Goal: Information Seeking & Learning: Learn about a topic

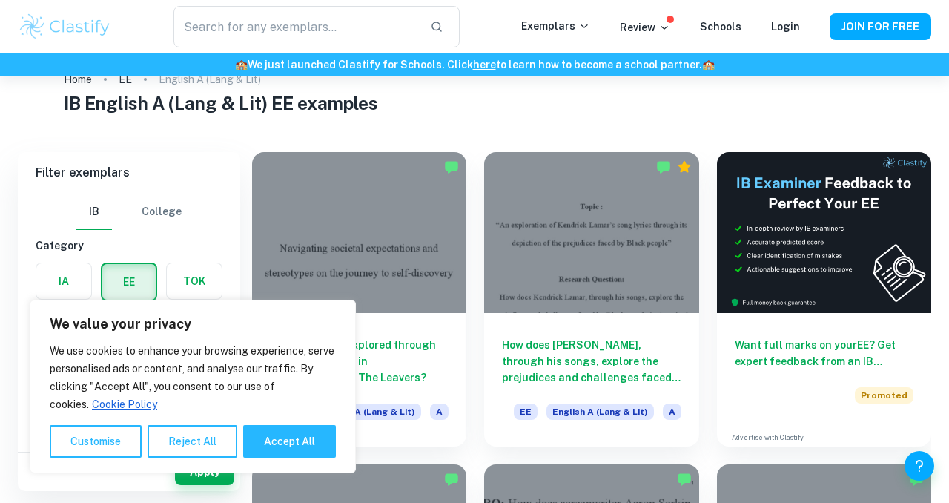
scroll to position [44, 0]
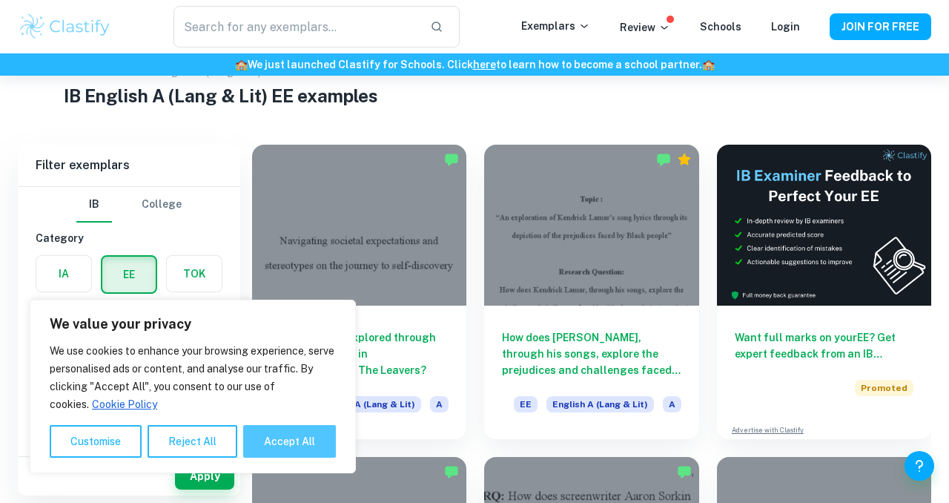
click at [288, 431] on button "Accept All" at bounding box center [289, 441] width 93 height 33
checkbox input "true"
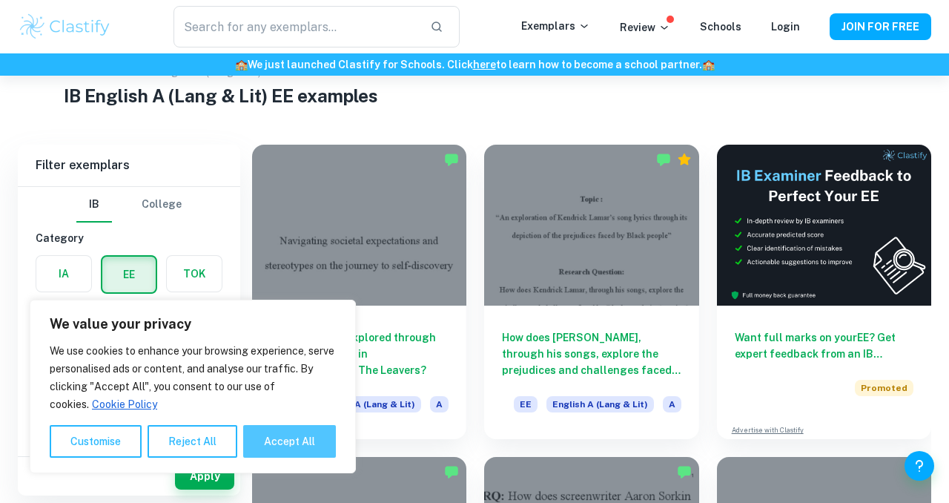
checkbox input "true"
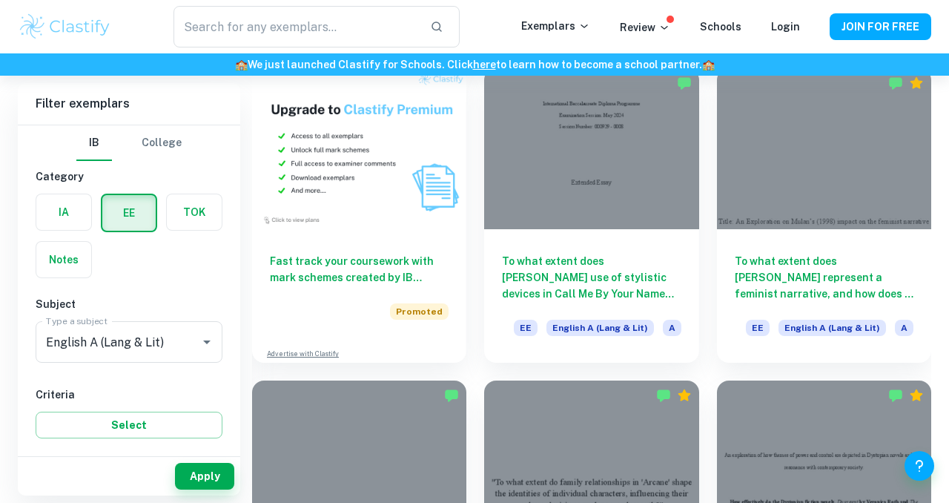
scroll to position [746, 0]
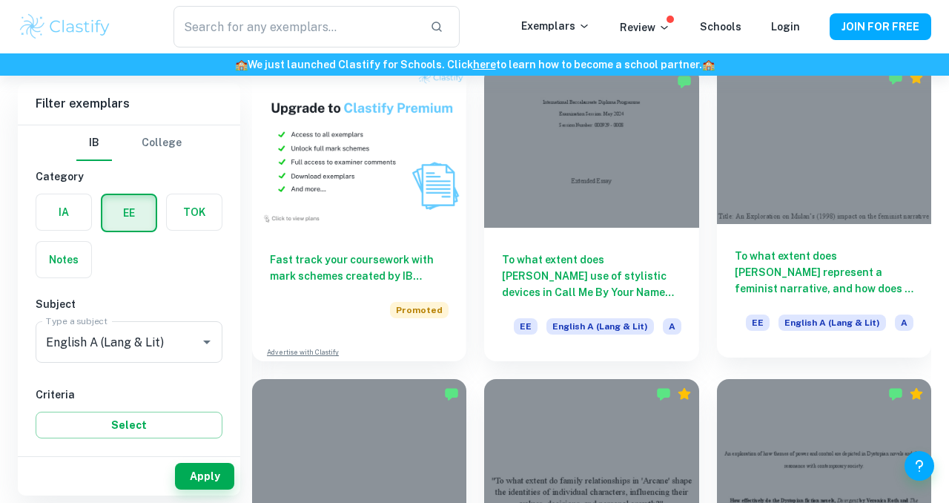
click at [821, 272] on h6 "To what extent does [PERSON_NAME] represent a feminist narrative, and how does …" at bounding box center [824, 272] width 179 height 49
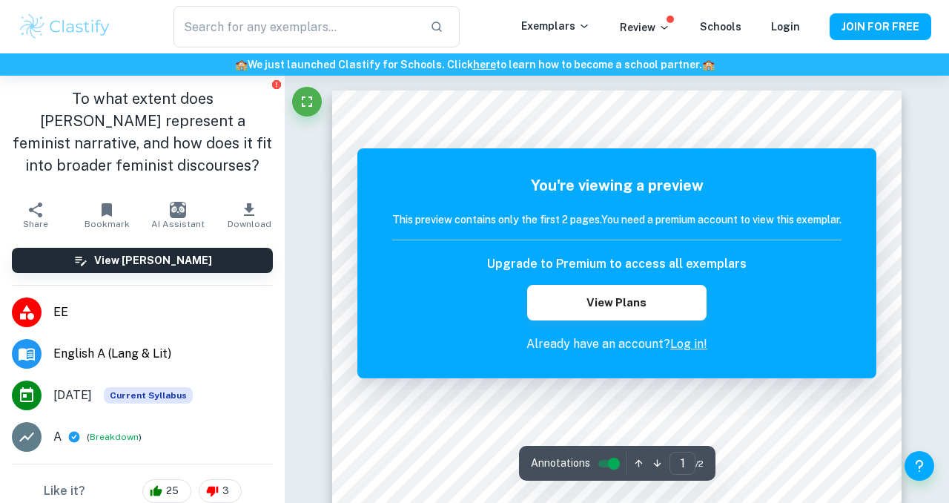
click at [680, 345] on link "Log in!" at bounding box center [688, 344] width 37 height 14
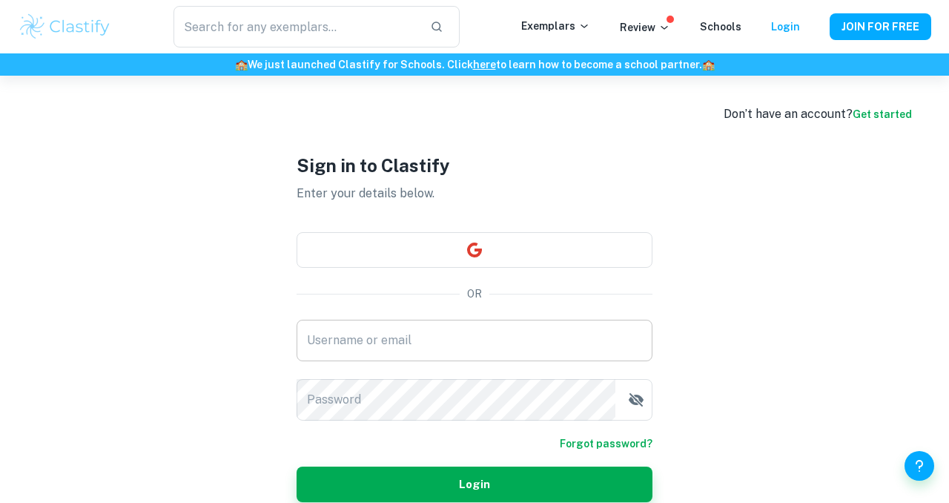
scroll to position [76, 0]
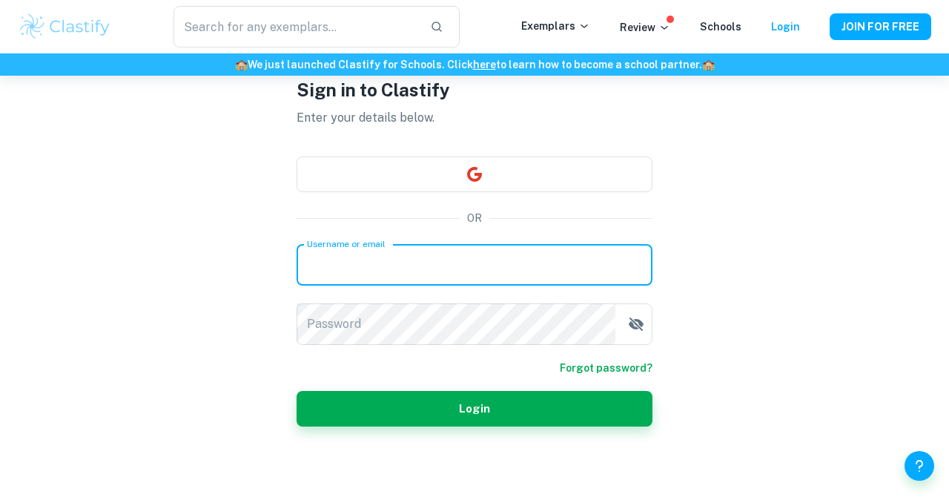
click at [480, 251] on input "Username or email" at bounding box center [474, 265] width 356 height 42
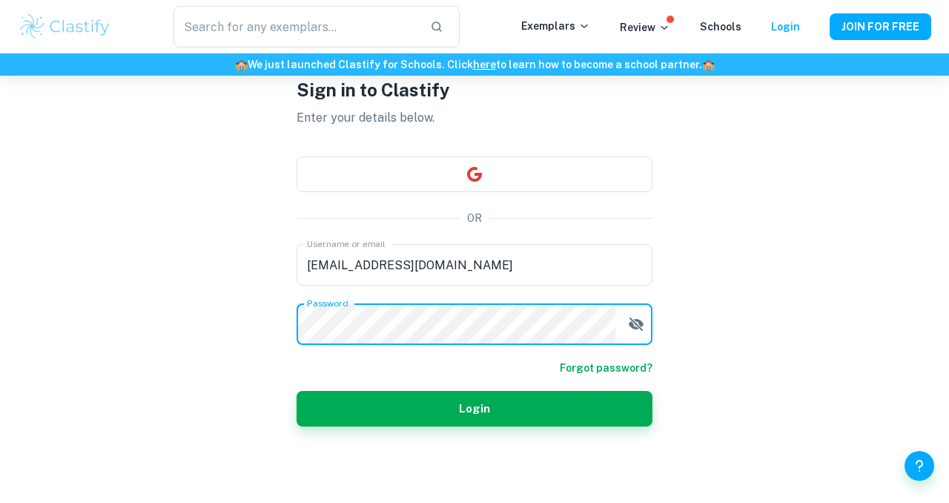
click at [296, 391] on button "Login" at bounding box center [474, 409] width 356 height 36
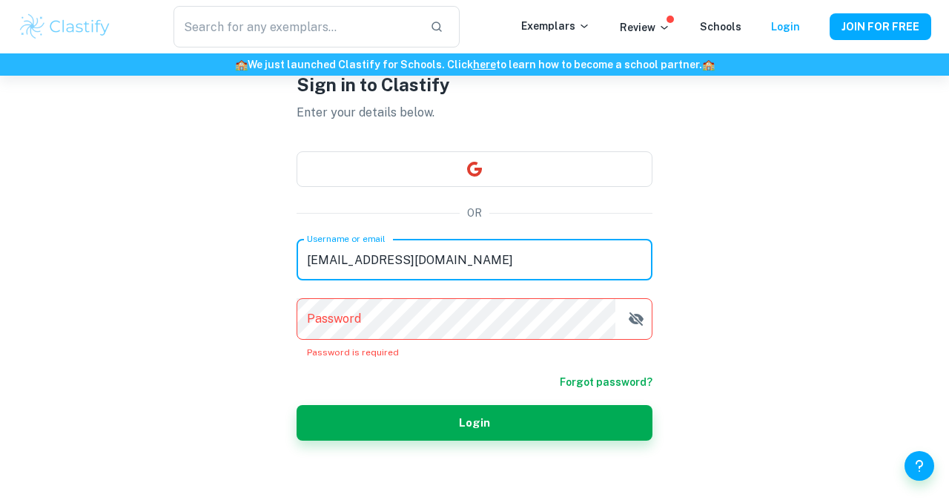
drag, startPoint x: 439, startPoint y: 268, endPoint x: 102, endPoint y: 245, distance: 338.1
click at [100, 245] on div "Don’t have an account? Get started Sign in to Clastify Enter your details below…" at bounding box center [474, 255] width 949 height 511
type input "[EMAIL_ADDRESS][DOMAIN_NAME]"
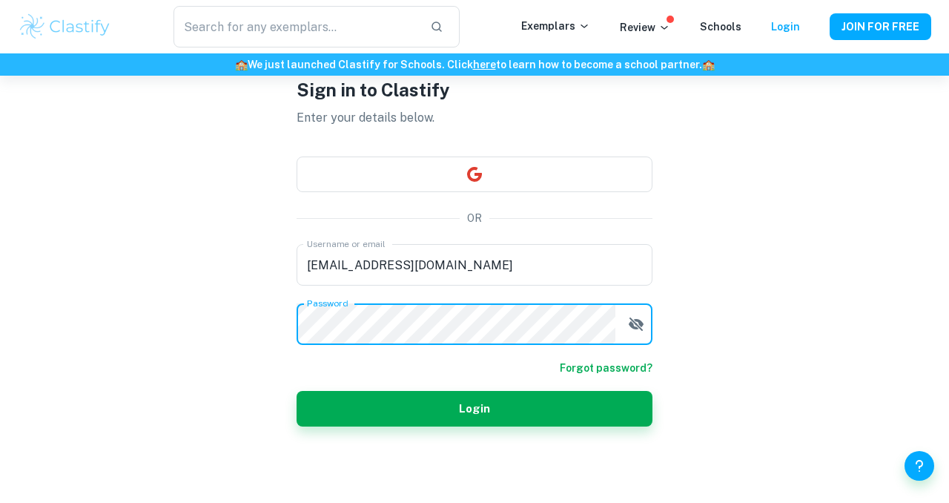
click at [296, 391] on button "Login" at bounding box center [474, 409] width 356 height 36
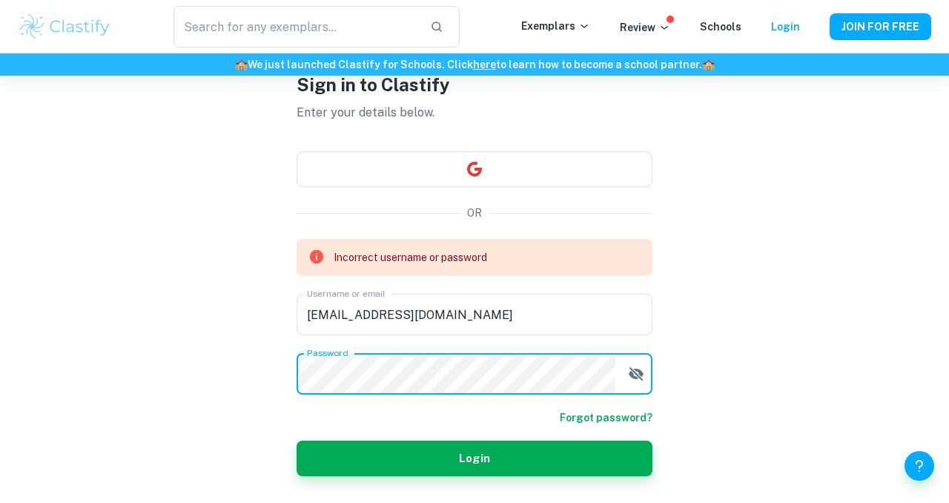
click at [634, 380] on form "Incorrect username or password Username or email [EMAIL_ADDRESS][DOMAIN_NAME] U…" at bounding box center [474, 357] width 356 height 237
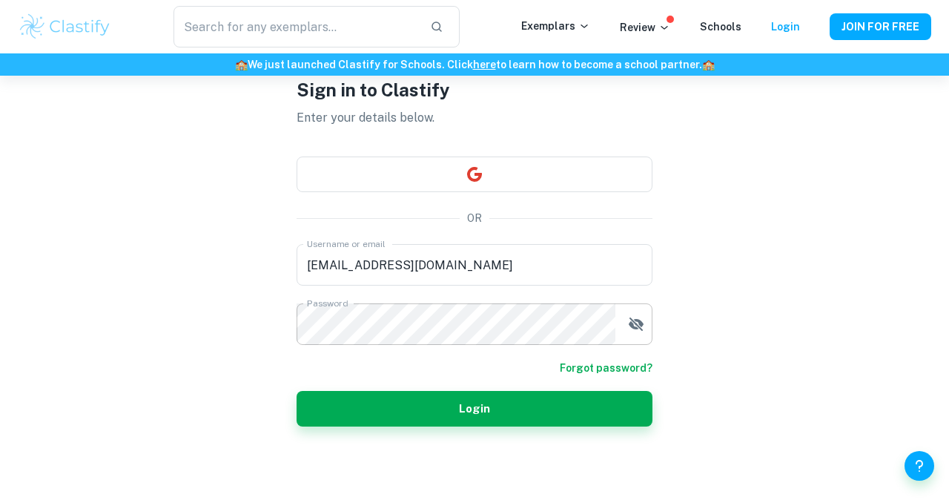
click at [641, 324] on icon "button" at bounding box center [636, 323] width 15 height 13
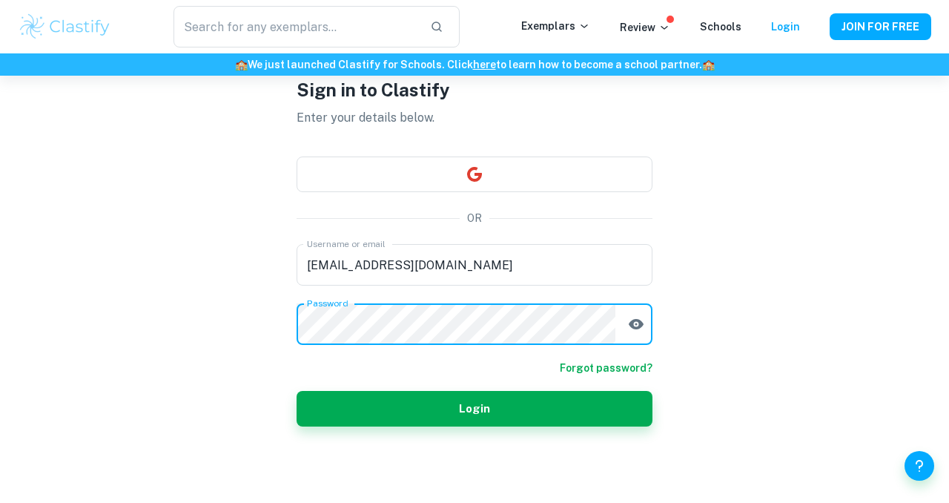
click at [296, 391] on button "Login" at bounding box center [474, 409] width 356 height 36
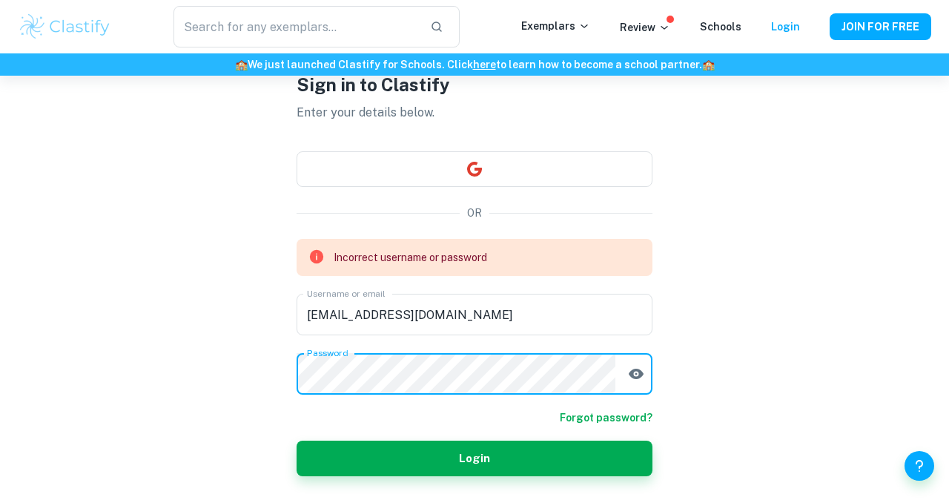
click at [173, 368] on div "Don’t have an account? Get started Sign in to Clastify Enter your details below…" at bounding box center [474, 273] width 949 height 547
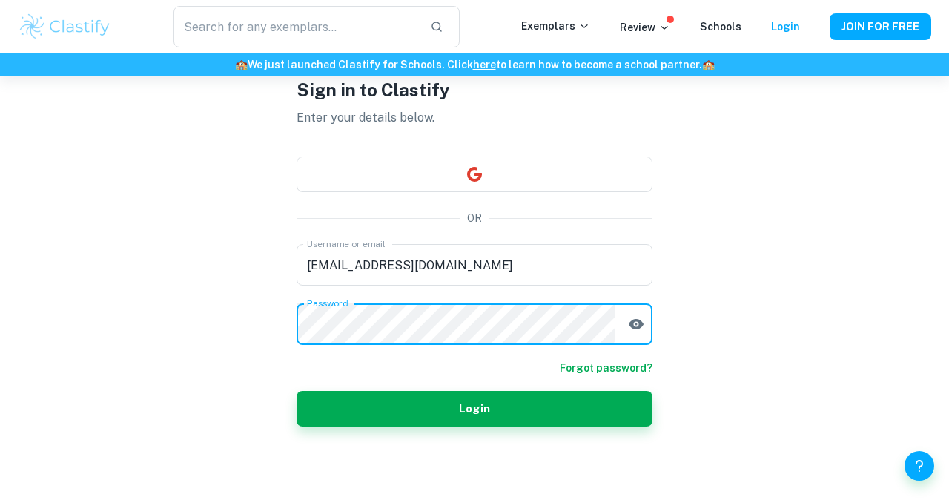
click at [296, 391] on button "Login" at bounding box center [474, 409] width 356 height 36
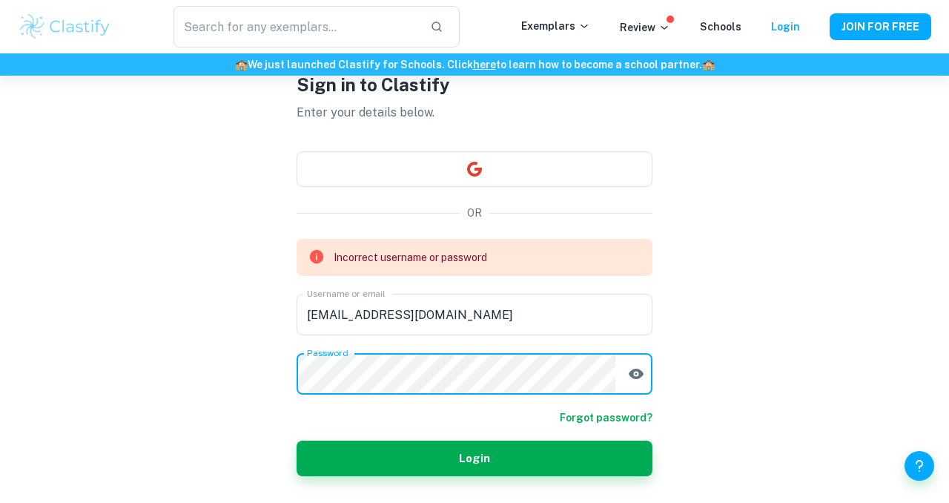
click at [591, 414] on form "Incorrect username or password Username or email [EMAIL_ADDRESS][DOMAIN_NAME] U…" at bounding box center [474, 357] width 356 height 237
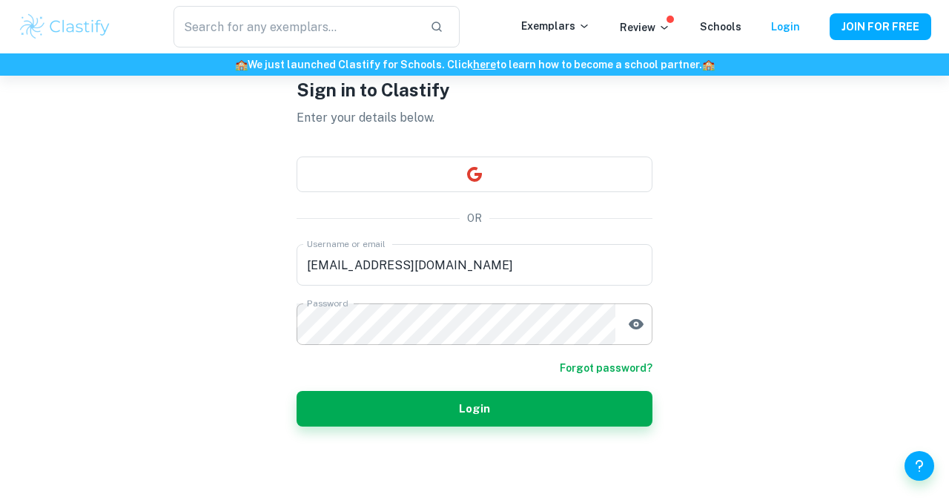
click at [594, 365] on link "Forgot password?" at bounding box center [606, 367] width 93 height 16
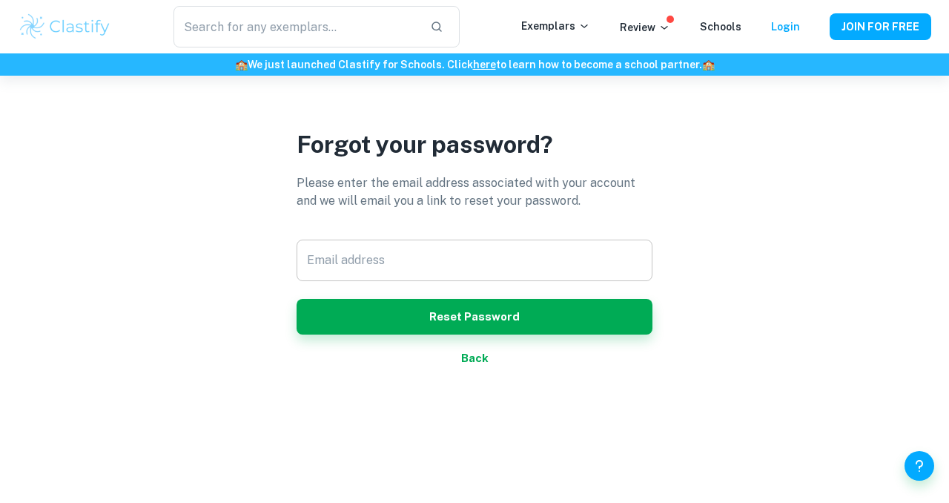
click at [453, 270] on input "Email address" at bounding box center [474, 260] width 356 height 42
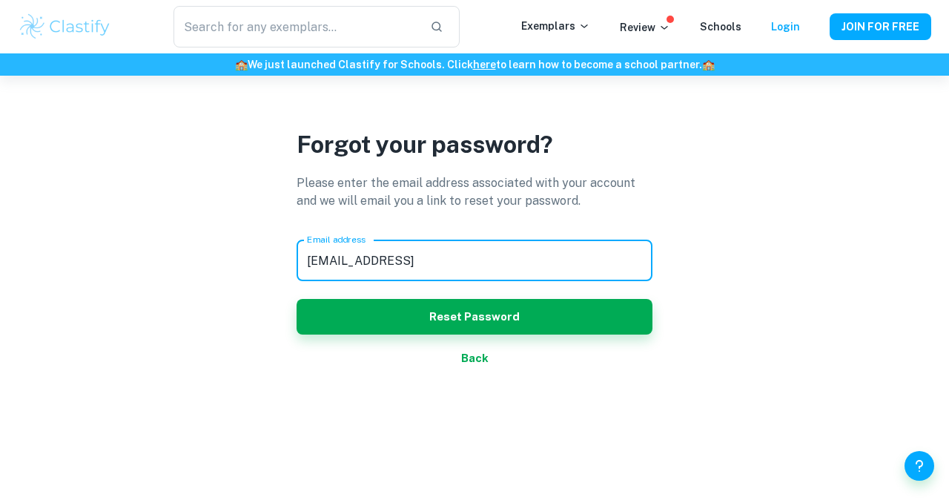
click at [296, 299] on button "Reset Password" at bounding box center [474, 317] width 356 height 36
type input "[EMAIL_ADDRESS][DOMAIN_NAME]"
click at [296, 299] on button "Reset Password" at bounding box center [474, 317] width 356 height 36
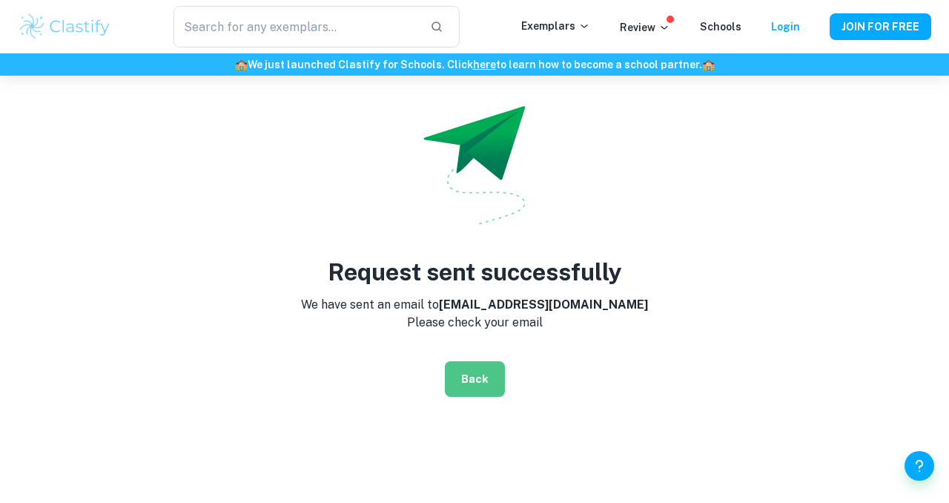
click at [473, 370] on button "Back" at bounding box center [475, 379] width 60 height 36
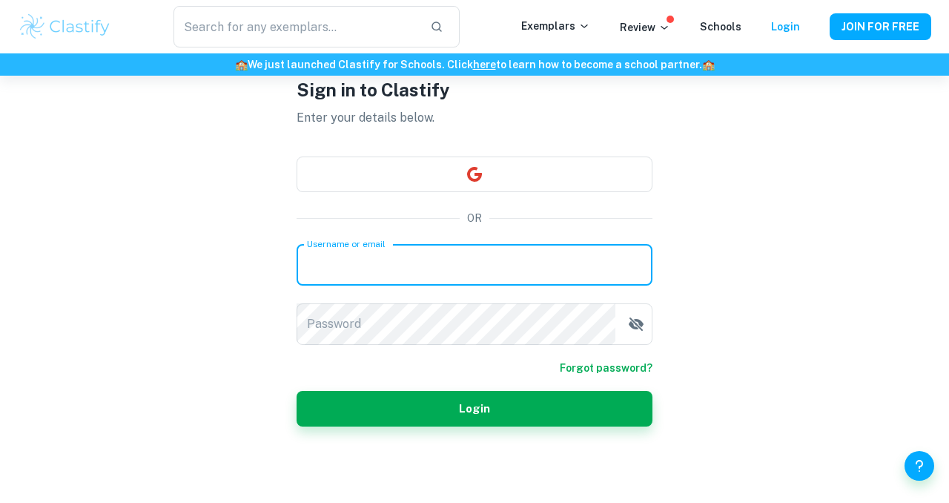
click at [462, 282] on input "Username or email" at bounding box center [474, 265] width 356 height 42
type input "[EMAIL_ADDRESS][DOMAIN_NAME]"
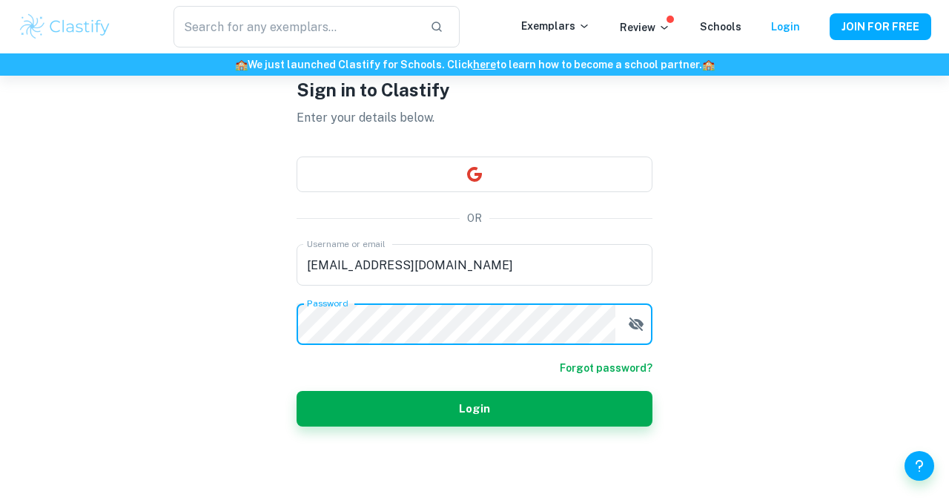
click at [646, 319] on button "button" at bounding box center [636, 324] width 30 height 30
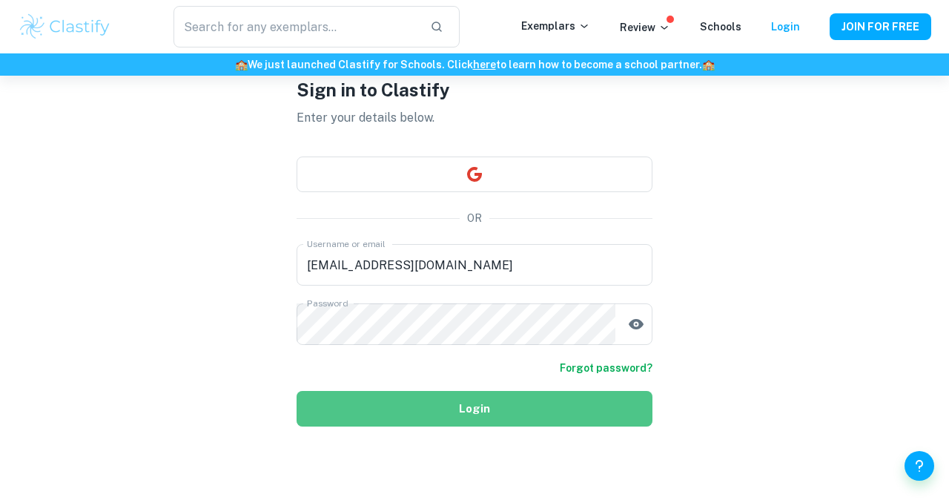
click at [509, 420] on button "Login" at bounding box center [474, 409] width 356 height 36
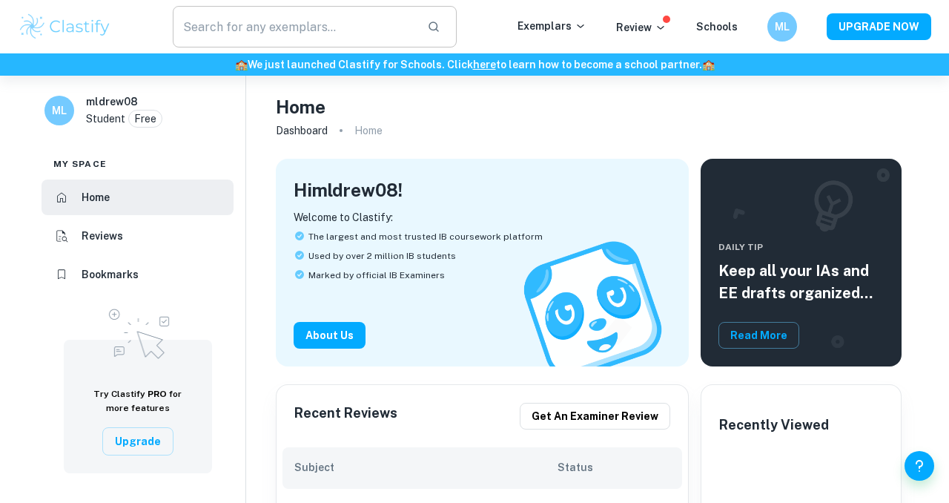
click at [303, 35] on input "text" at bounding box center [294, 27] width 242 height 42
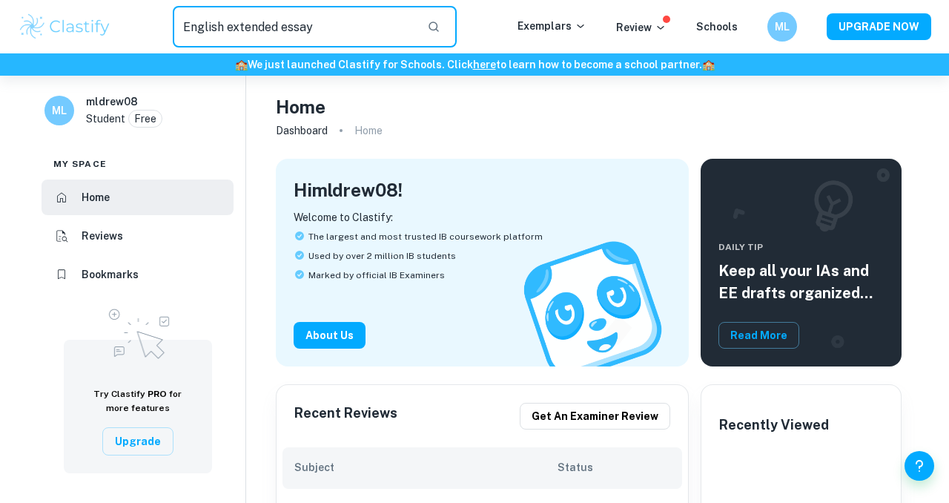
type input "English extended essay"
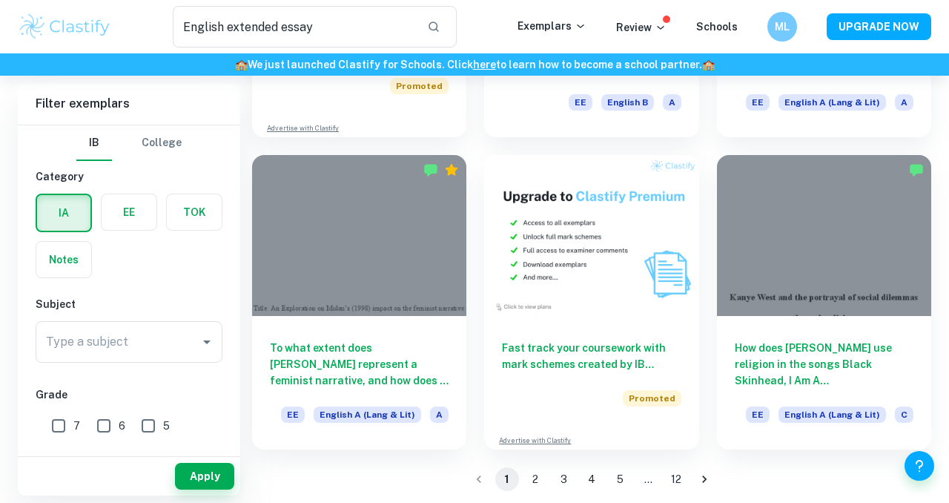
scroll to position [2197, 0]
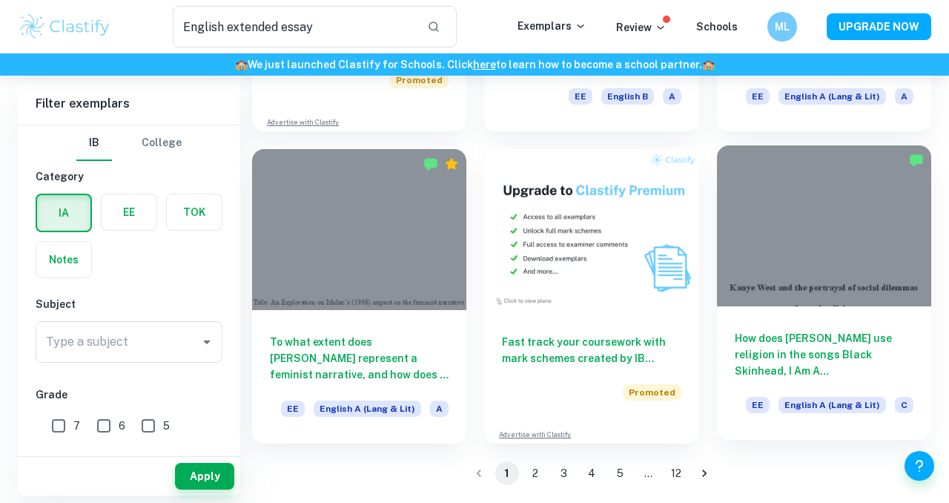
click at [778, 379] on div "How does [PERSON_NAME] use religion in the songs Black Skinhead, I Am A [DEMOGR…" at bounding box center [824, 372] width 214 height 133
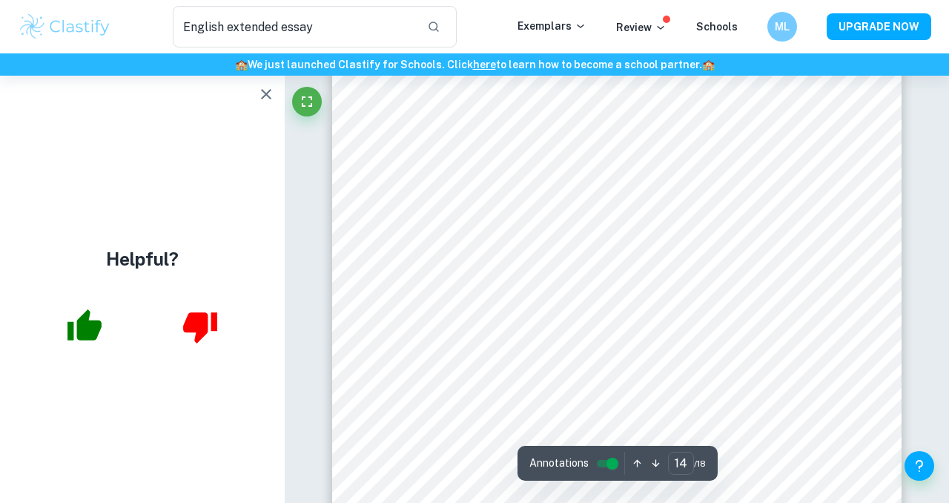
scroll to position [11399, 0]
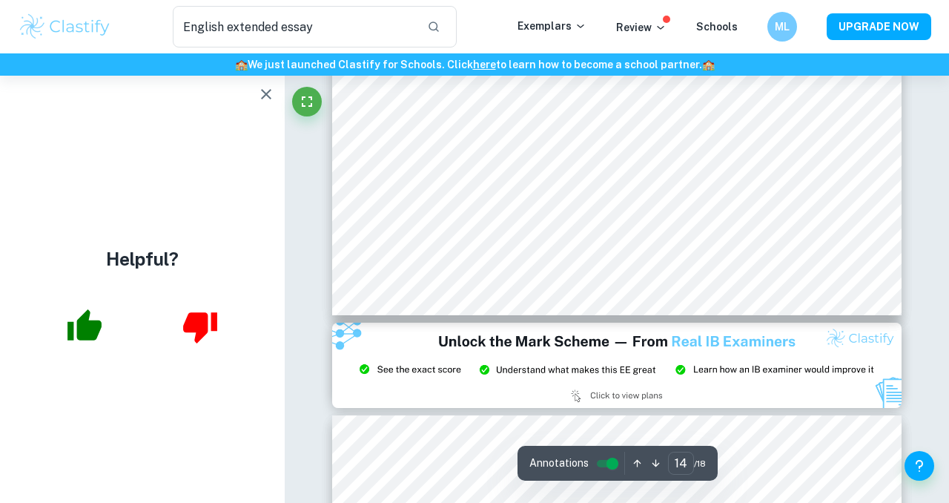
click at [83, 324] on icon "button" at bounding box center [84, 324] width 34 height 31
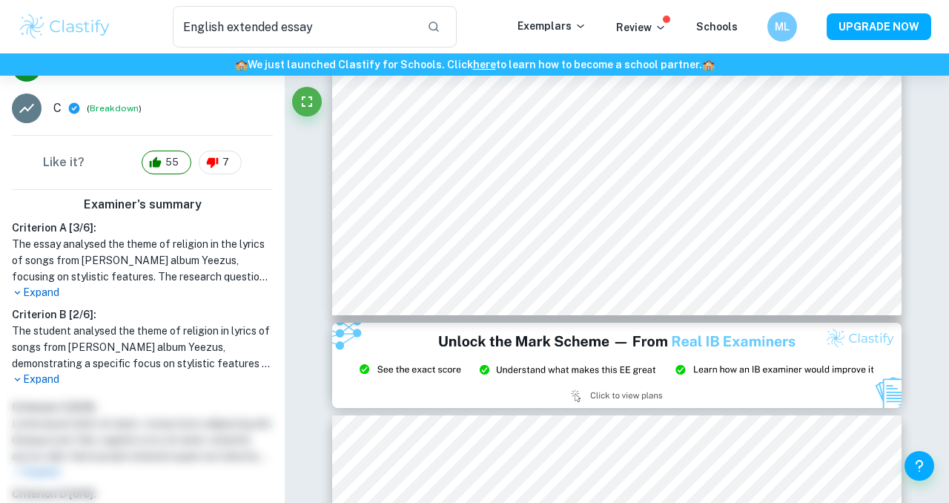
scroll to position [0, 0]
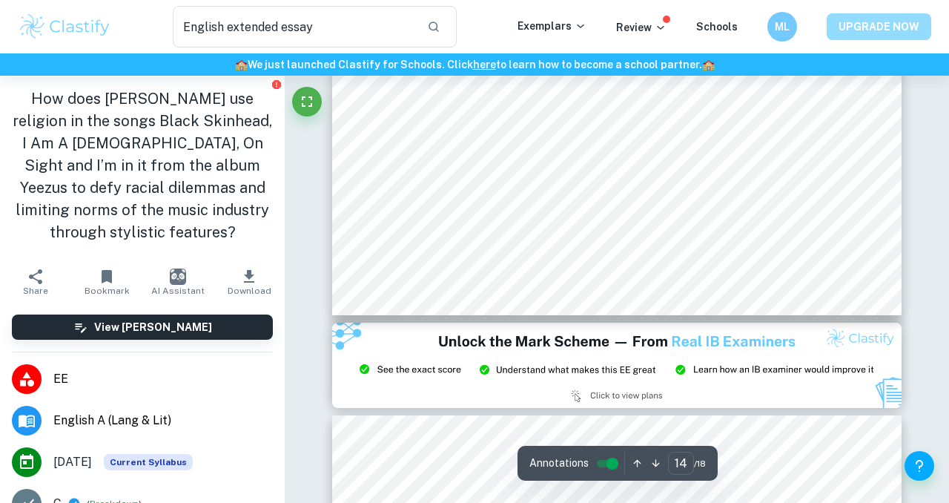
click at [840, 17] on button "UPGRADE NOW" at bounding box center [878, 26] width 105 height 27
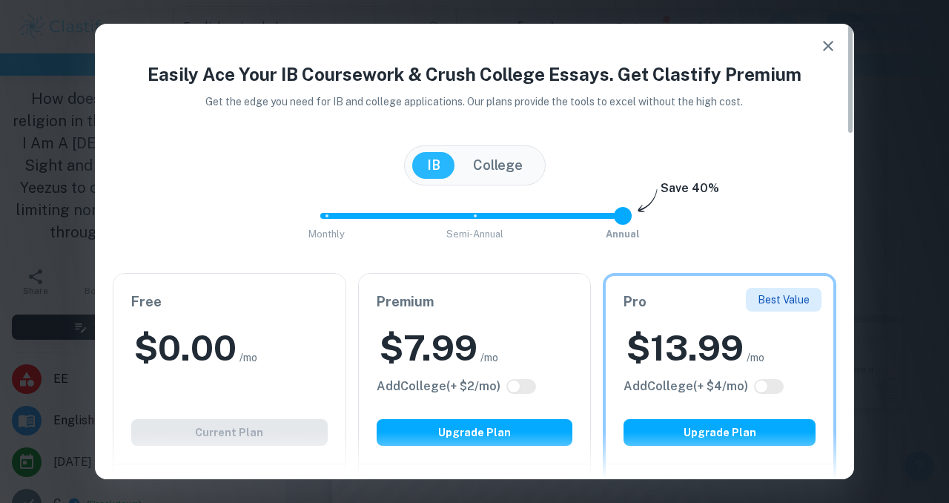
click at [276, 424] on div "Free $ 0.00 /mo Add College (+ $ 2 /mo) Current Plan" at bounding box center [229, 369] width 232 height 190
click at [826, 41] on icon "button" at bounding box center [828, 46] width 18 height 18
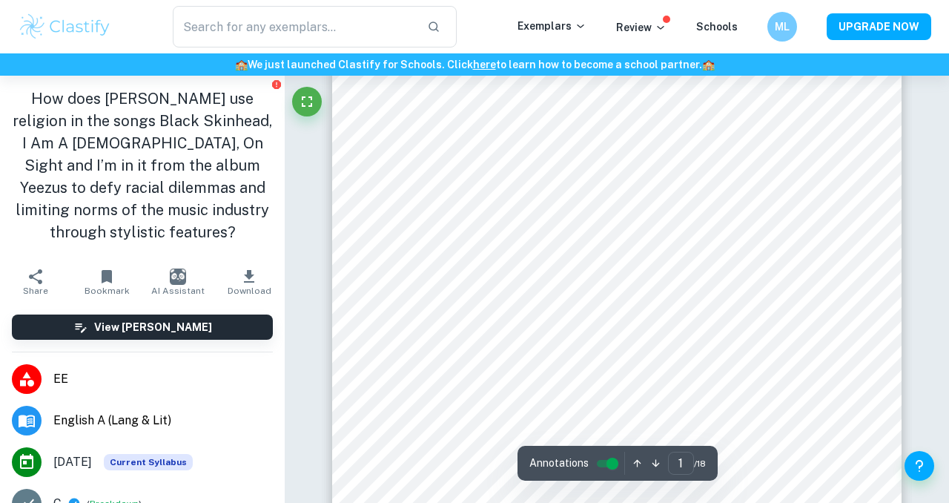
scroll to position [118, 0]
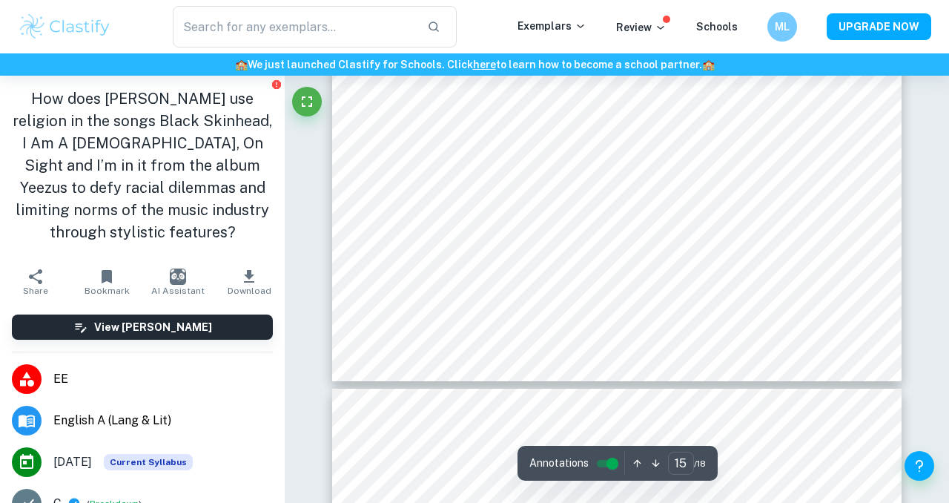
type input "16"
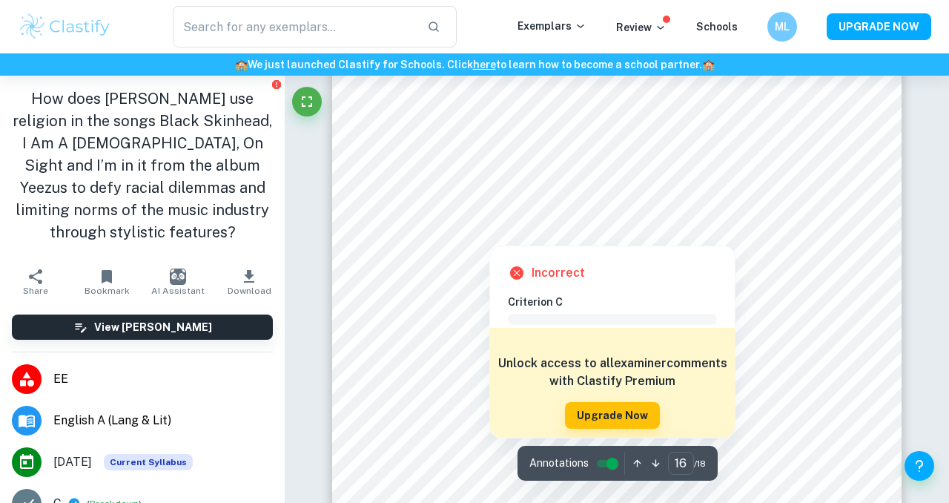
scroll to position [12924, 0]
